Goal: Transaction & Acquisition: Purchase product/service

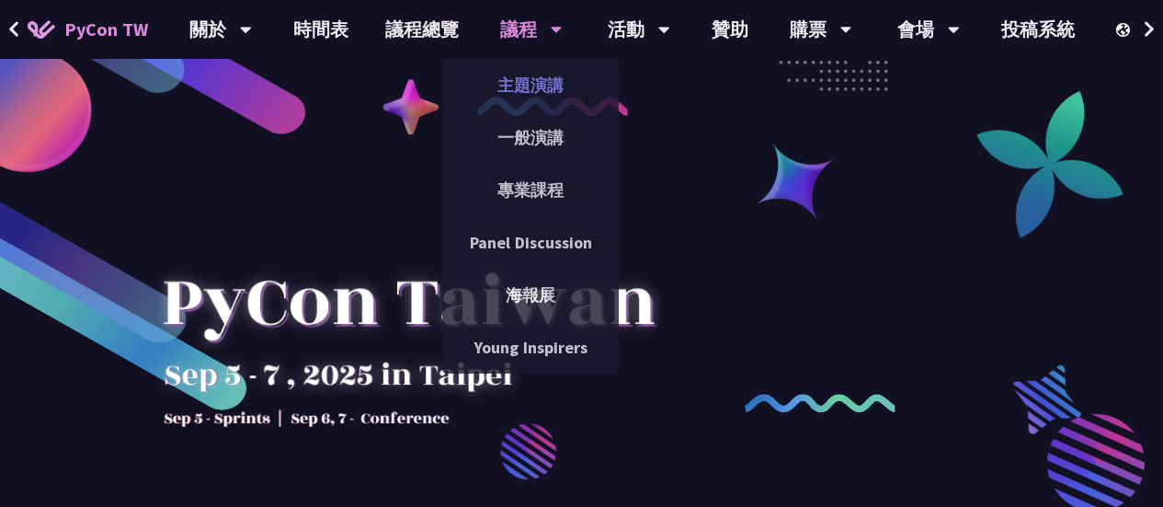
click at [522, 81] on link "主題演講" at bounding box center [530, 84] width 177 height 43
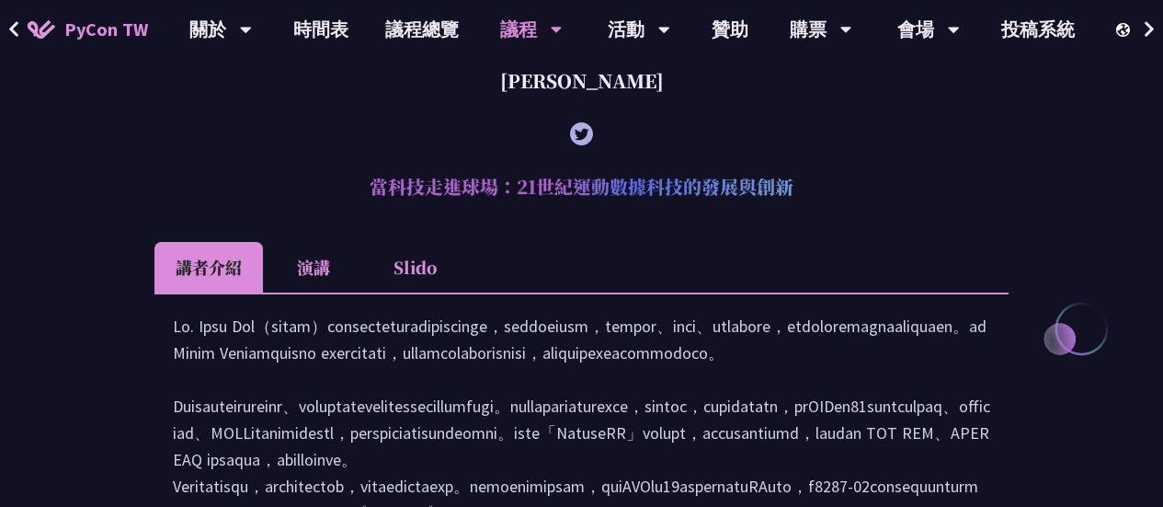
scroll to position [735, 0]
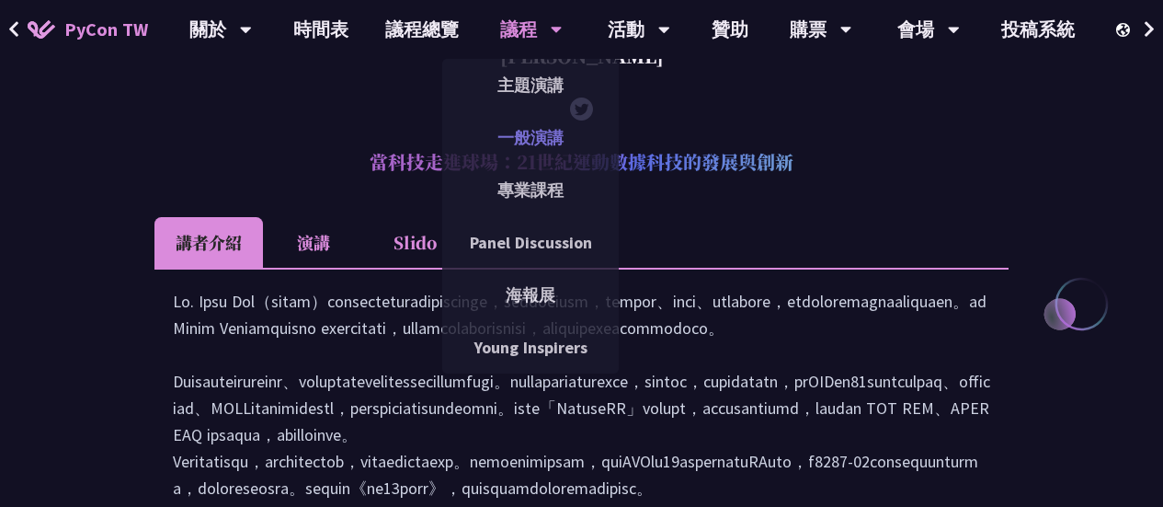
click at [535, 136] on link "一般演講" at bounding box center [530, 137] width 177 height 43
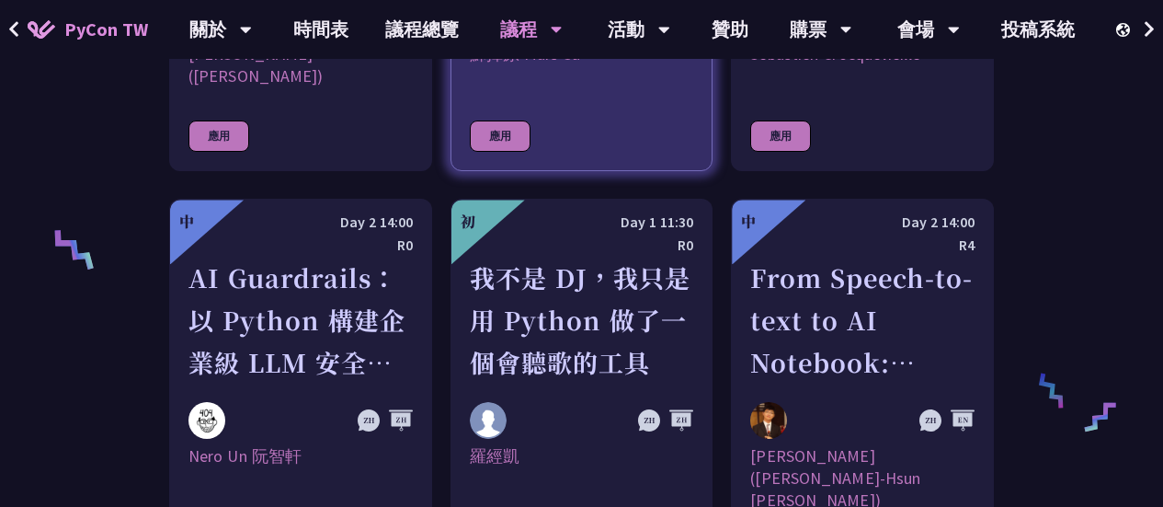
scroll to position [1287, 0]
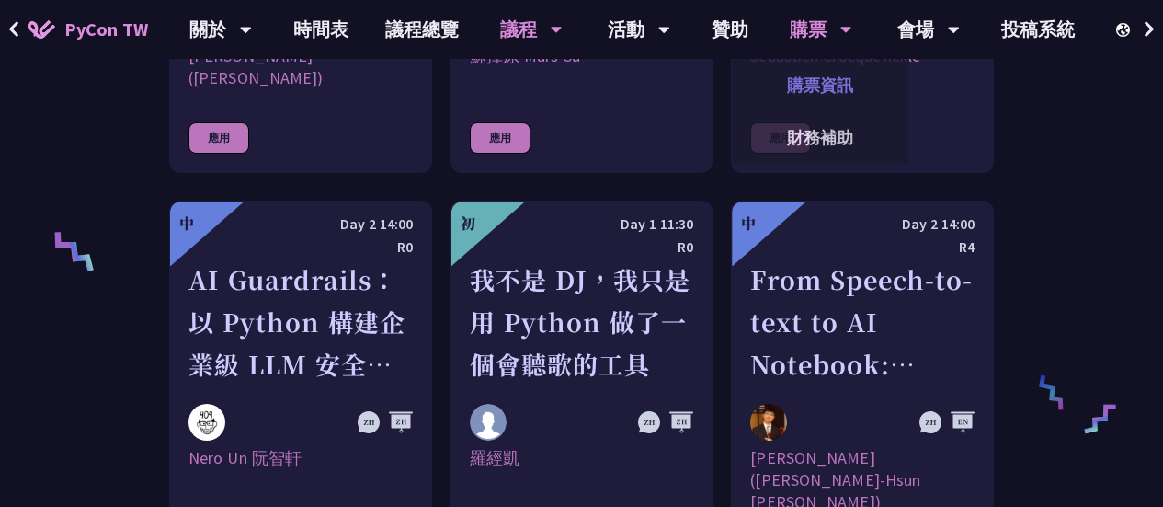
click at [827, 77] on link "購票資訊" at bounding box center [820, 84] width 177 height 43
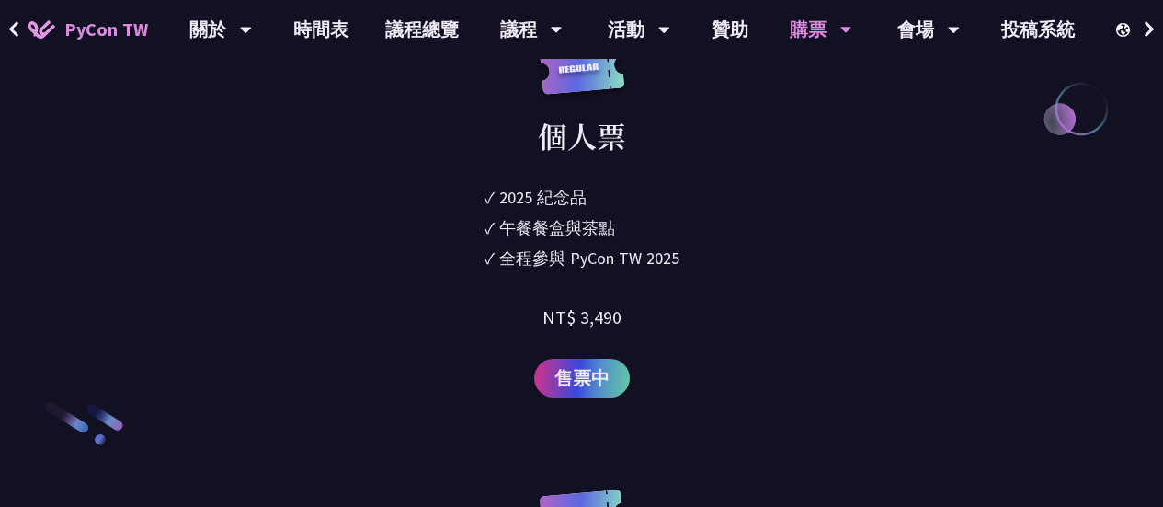
scroll to position [2574, 0]
click at [605, 365] on span "售票中" at bounding box center [581, 377] width 55 height 28
